Goal: Book appointment/travel/reservation

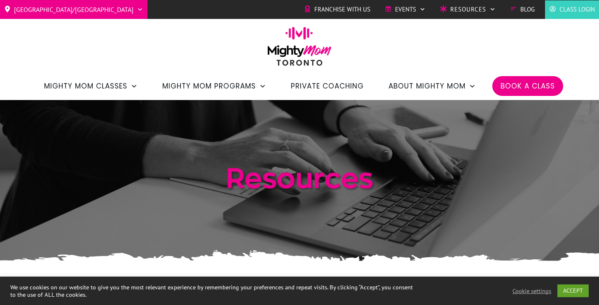
click at [546, 90] on span "Book a Class" at bounding box center [527, 86] width 54 height 14
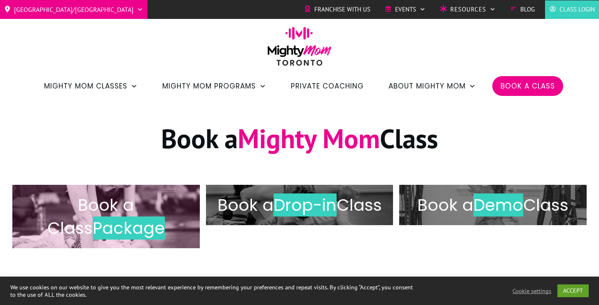
click at [164, 195] on h2 "Book a Class Package" at bounding box center [106, 217] width 170 height 46
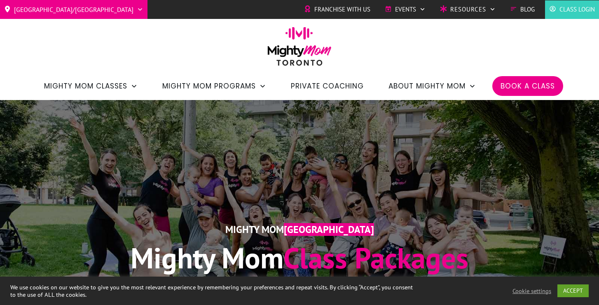
click at [567, 12] on span "Class Login" at bounding box center [576, 9] width 35 height 12
click at [533, 86] on span "Book a Class" at bounding box center [527, 86] width 54 height 14
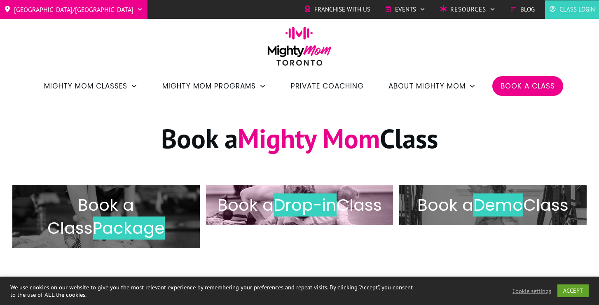
click at [322, 217] on h2 "Book a Drop-in Class" at bounding box center [300, 205] width 170 height 23
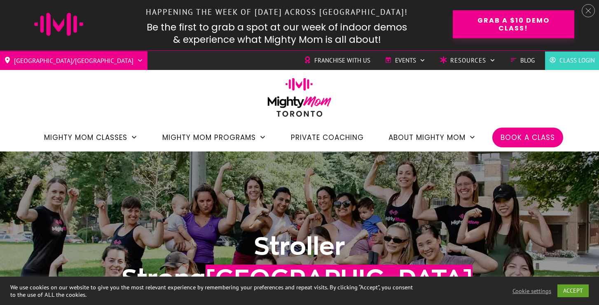
click at [584, 9] on div at bounding box center [587, 10] width 13 height 13
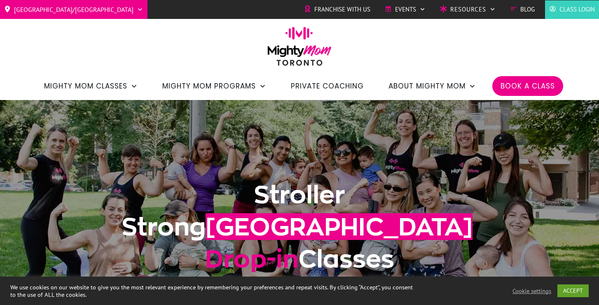
click at [575, 7] on span "Class Login" at bounding box center [576, 9] width 35 height 12
